Goal: Task Accomplishment & Management: Use online tool/utility

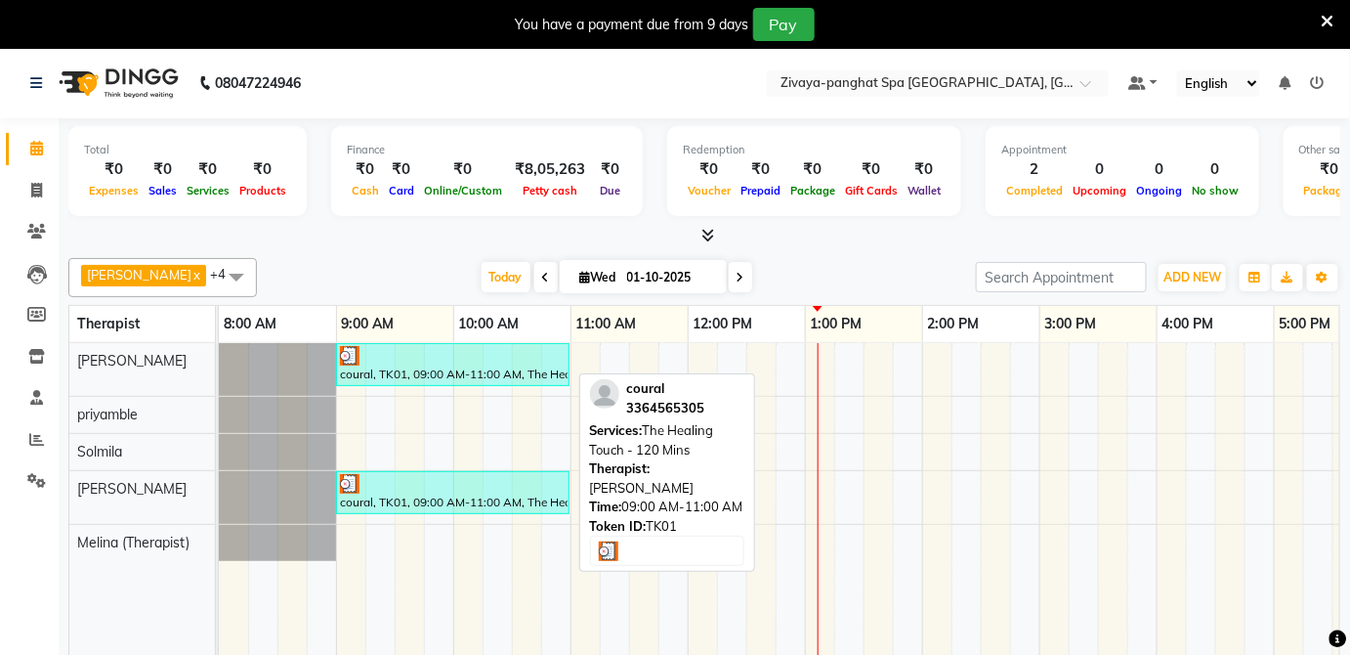
click at [510, 357] on div at bounding box center [453, 356] width 226 height 20
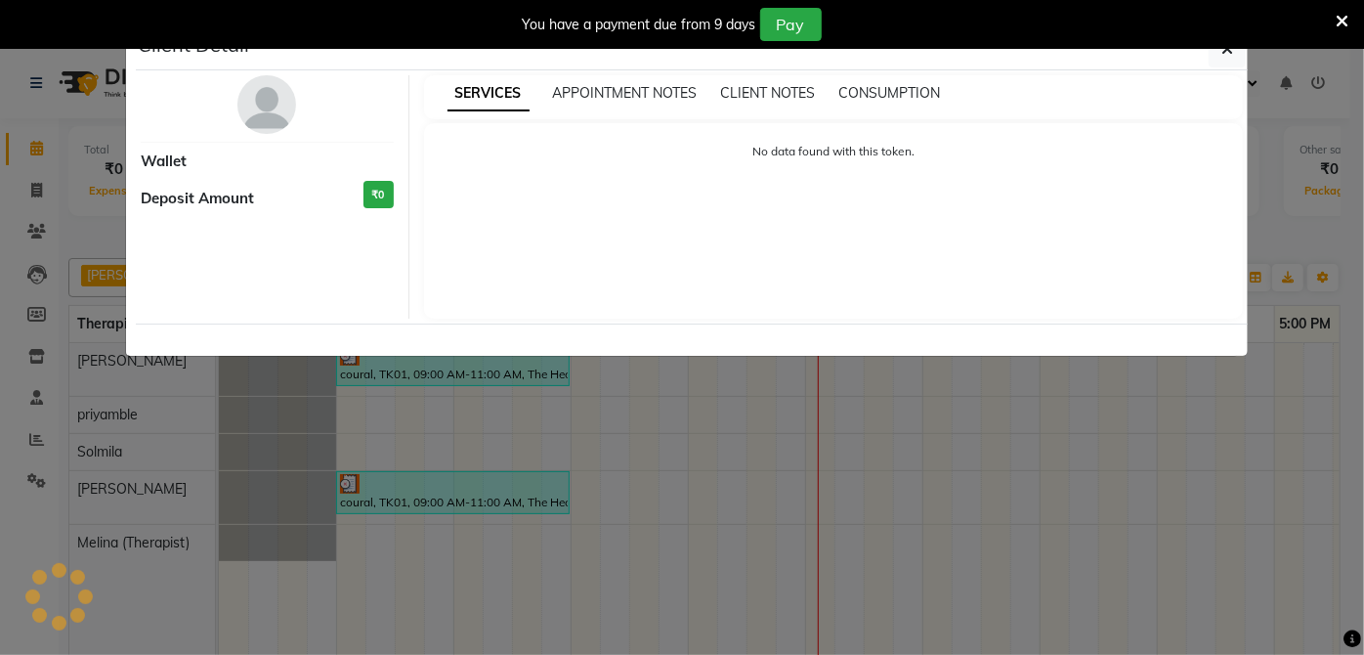
select select "3"
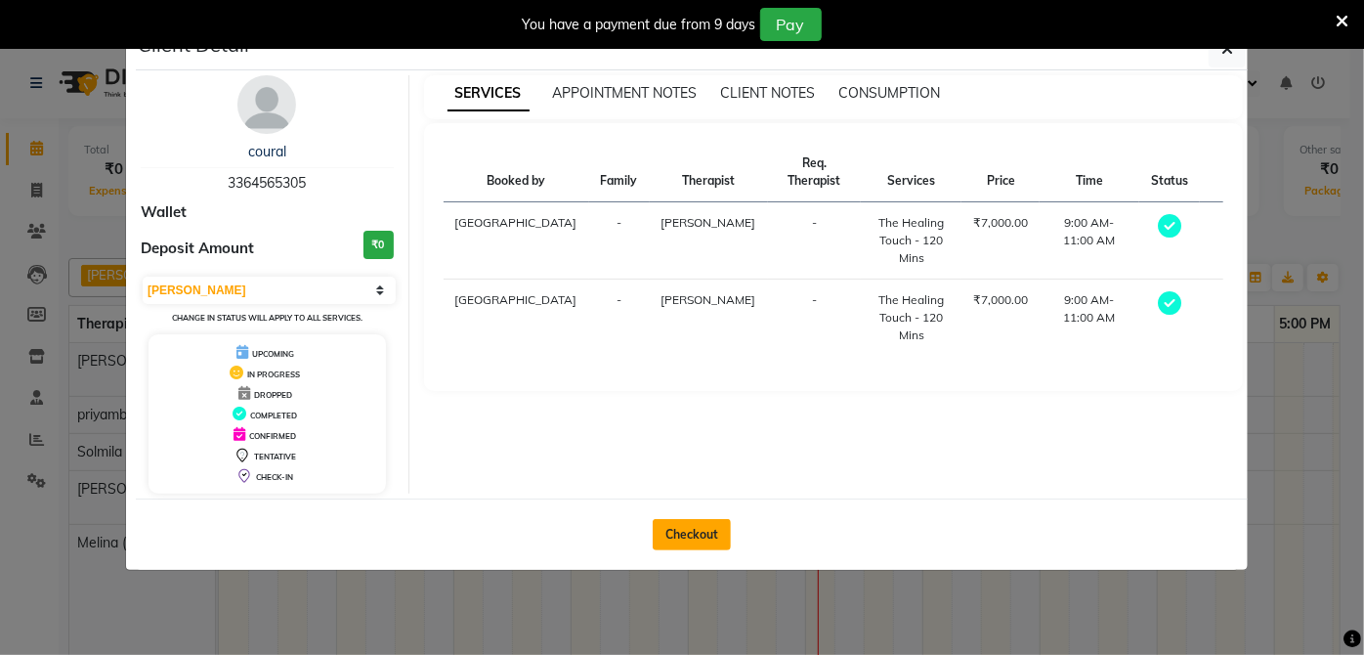
click at [690, 520] on button "Checkout" at bounding box center [692, 534] width 78 height 31
select select "service"
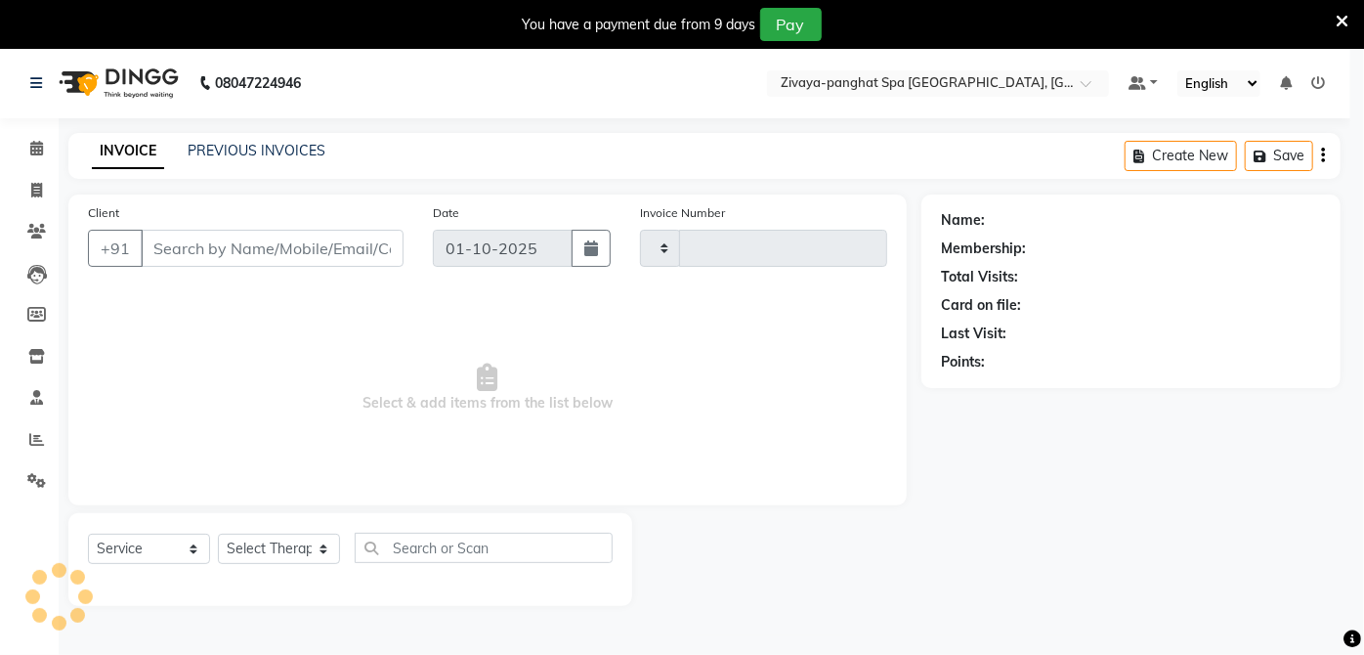
type input "0332"
select select "6945"
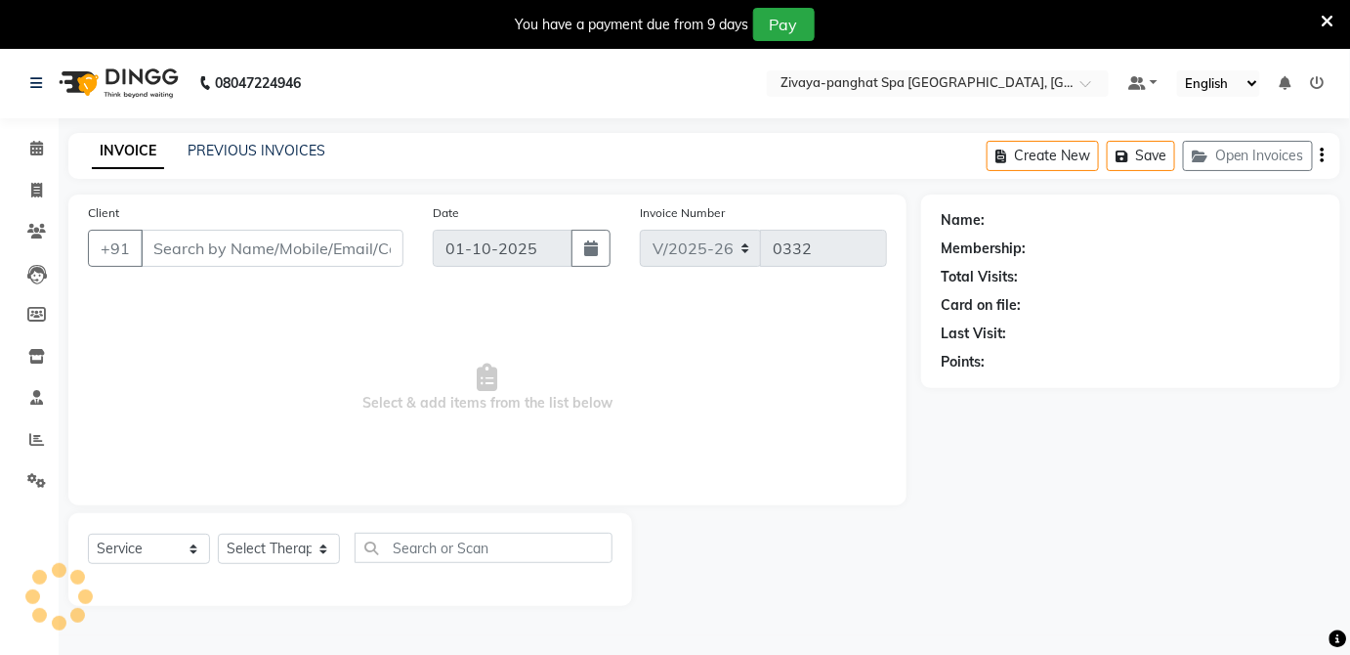
type input "3364565305"
select select "68574"
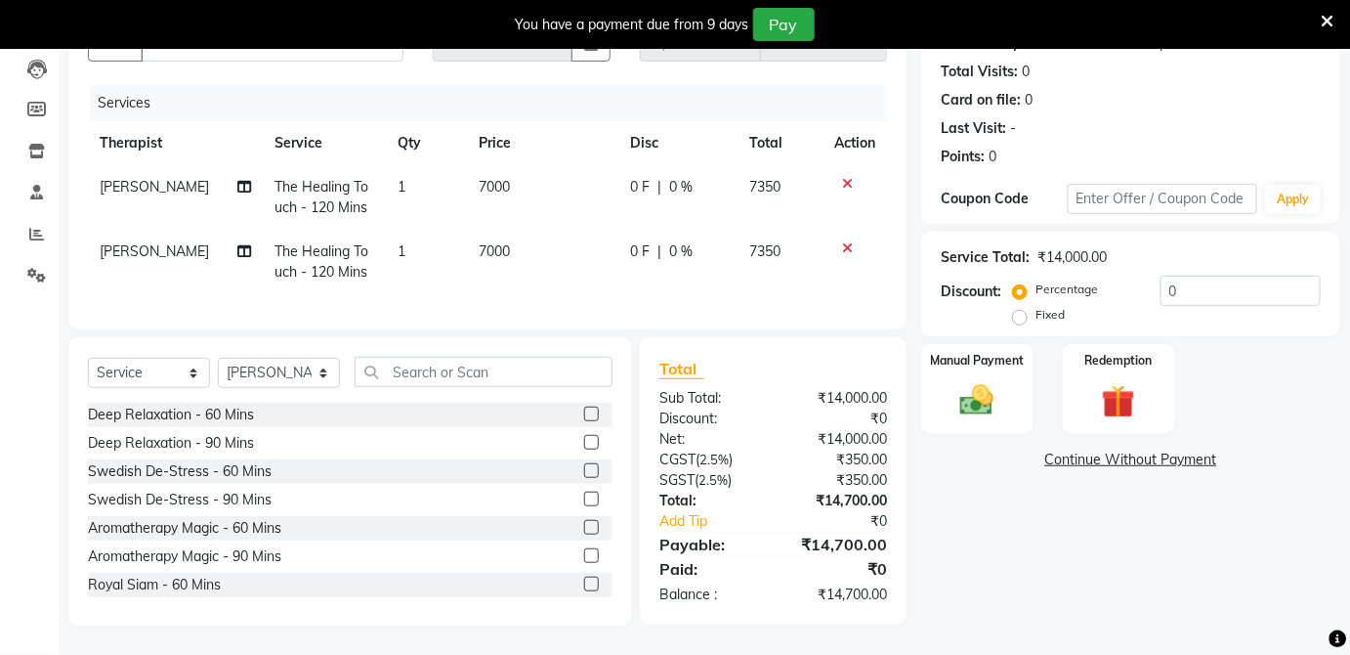
scroll to position [218, 0]
click at [987, 380] on img at bounding box center [977, 400] width 57 height 40
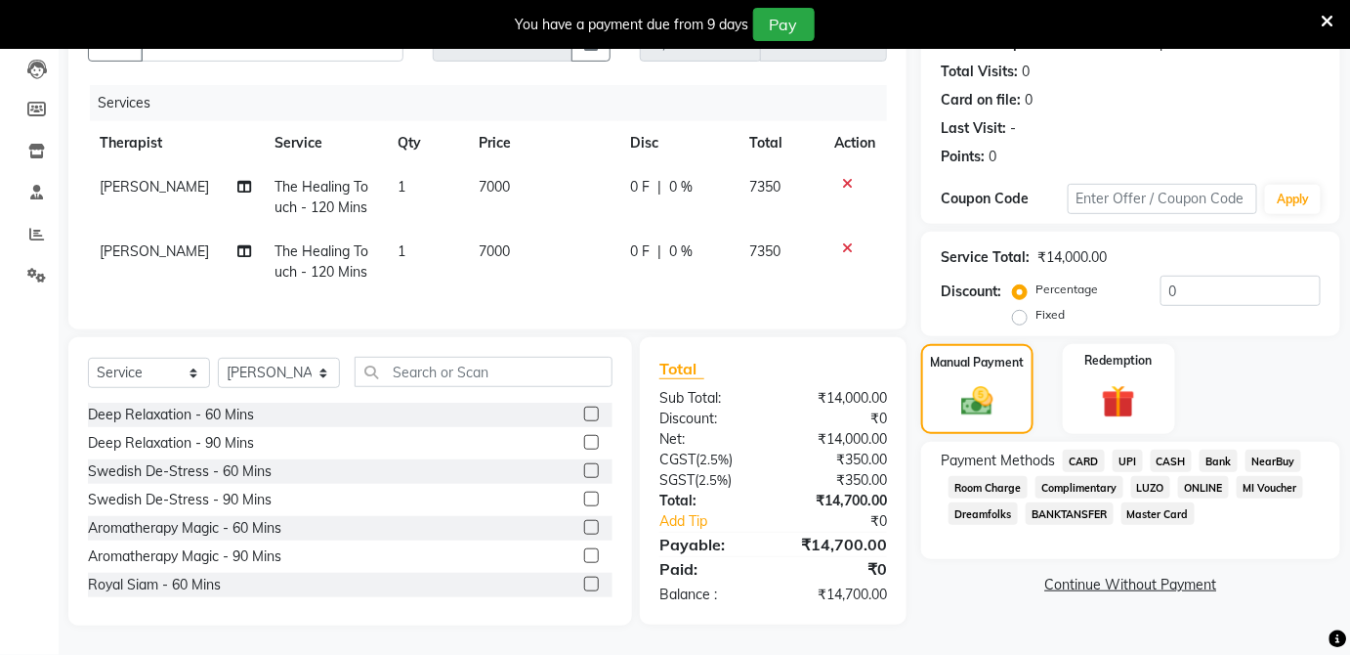
click at [1005, 476] on span "Room Charge" at bounding box center [988, 487] width 79 height 22
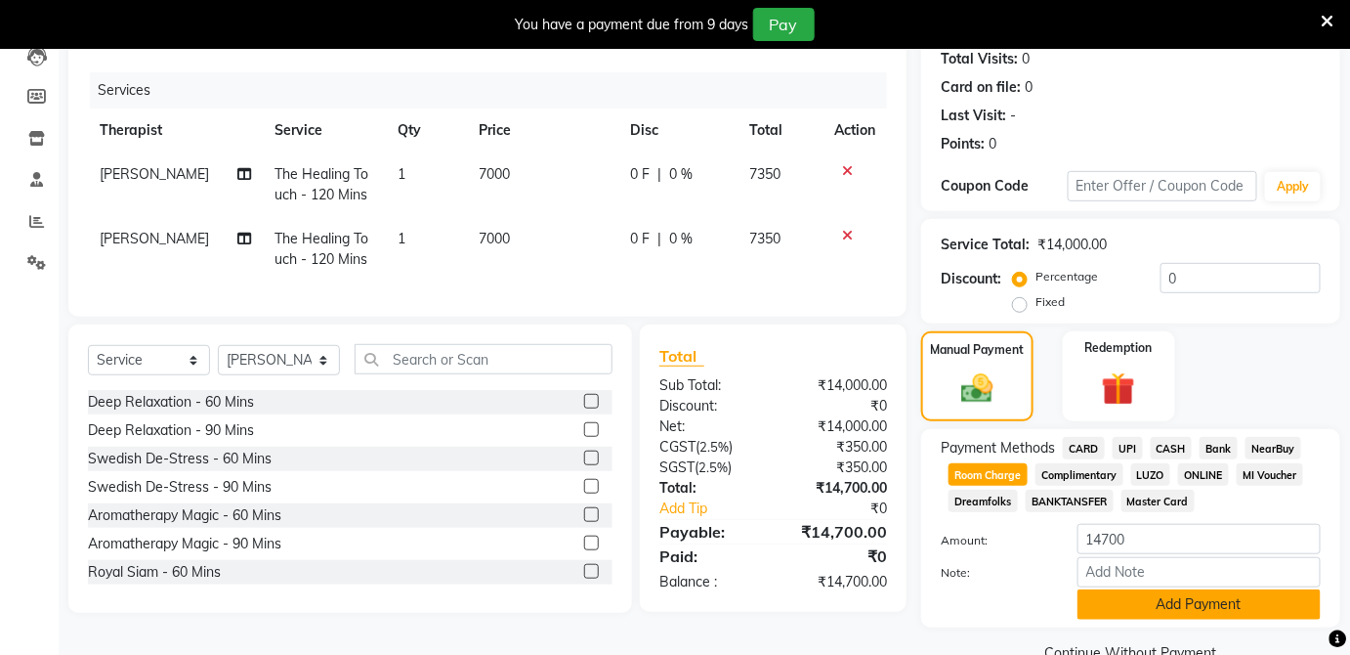
click at [1210, 603] on button "Add Payment" at bounding box center [1199, 604] width 243 height 30
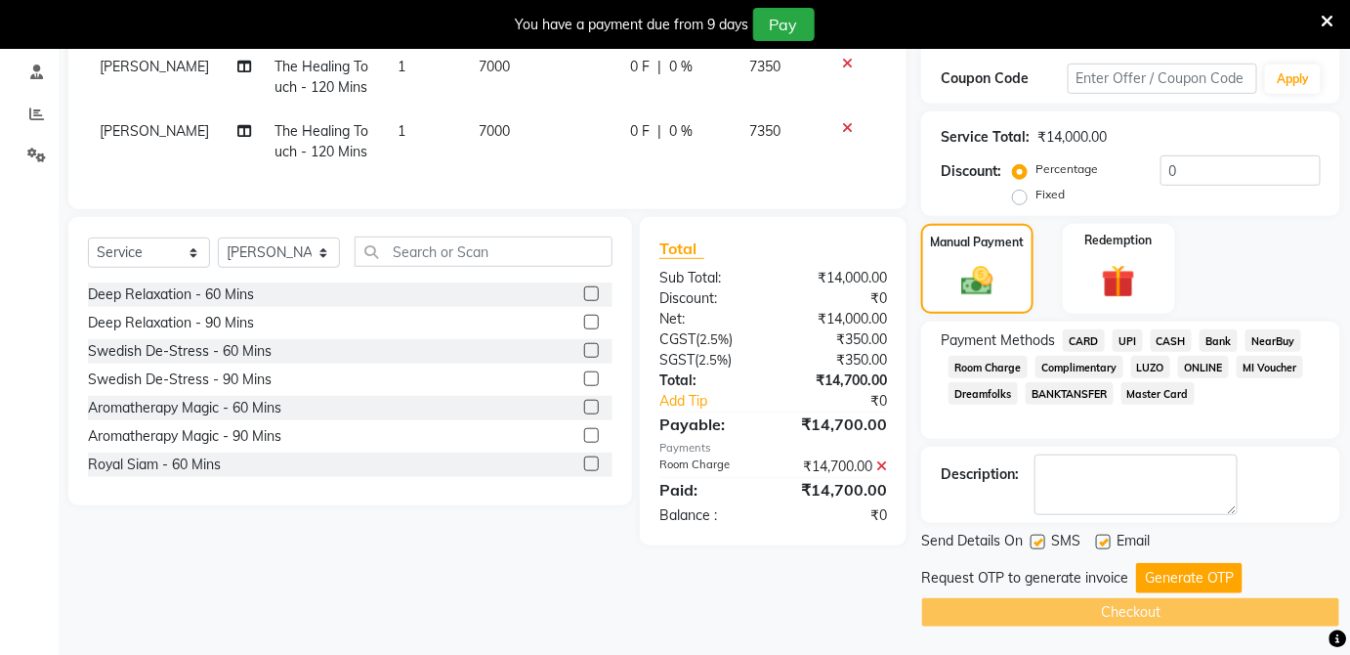
scroll to position [324, 0]
